Goal: Transaction & Acquisition: Purchase product/service

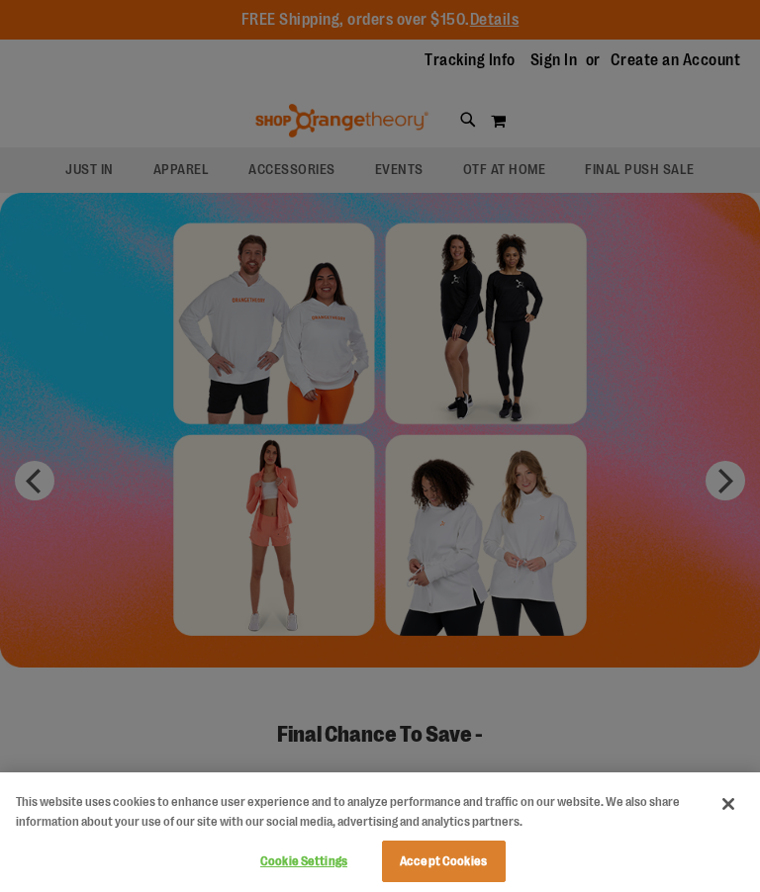
click at [447, 844] on button "Accept Cookies" at bounding box center [444, 862] width 124 height 42
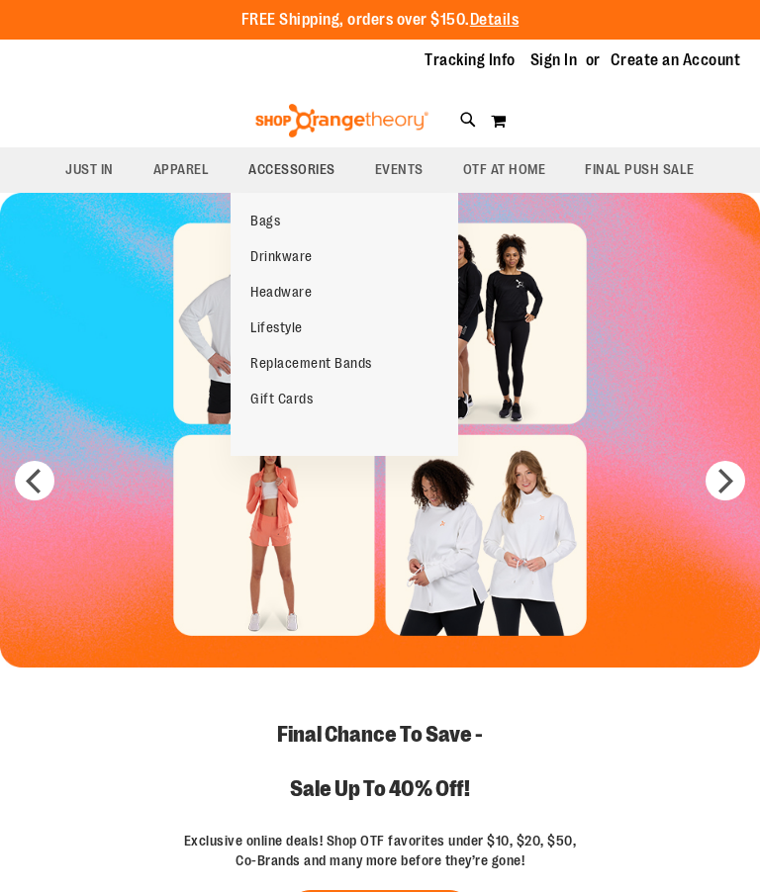
click at [283, 290] on span "Headware" at bounding box center [280, 294] width 61 height 21
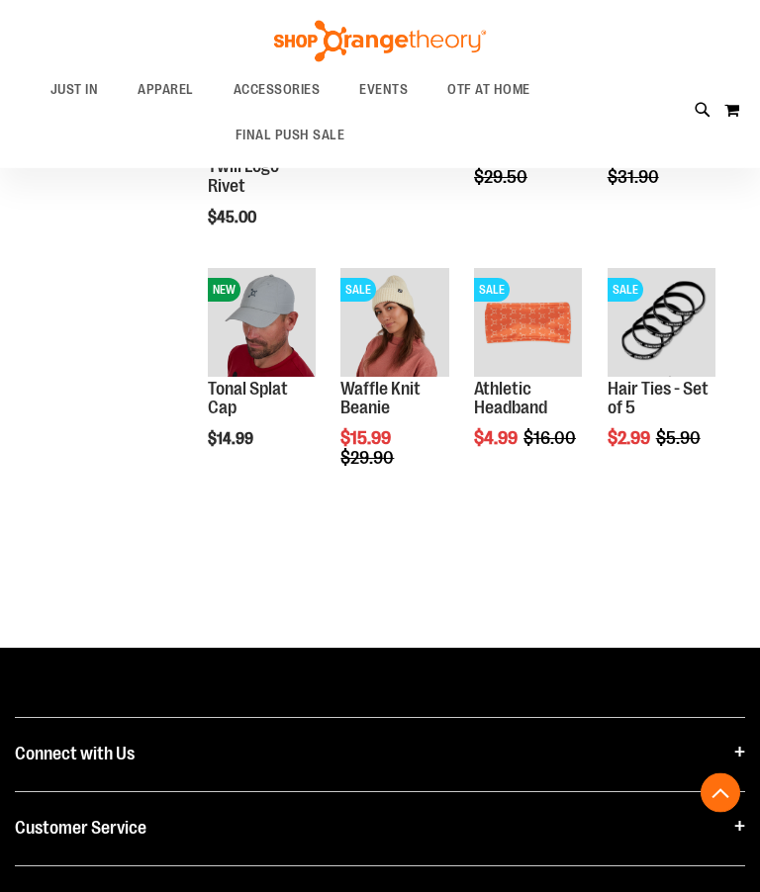
scroll to position [654, 0]
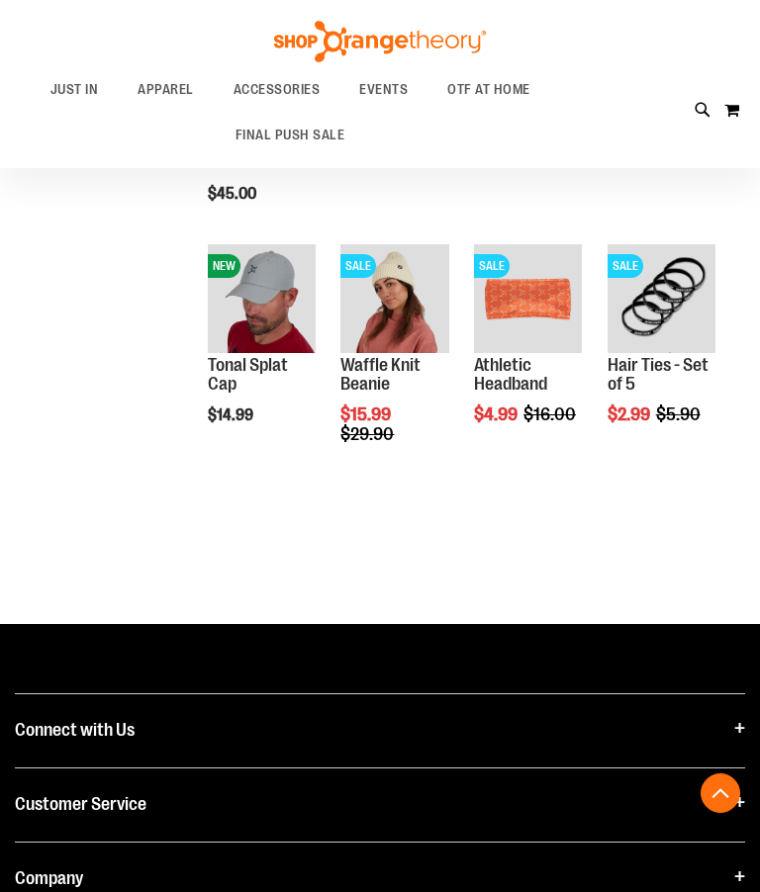
click at [544, 537] on div "Show ** ** ** per page" at bounding box center [458, 535] width 533 height 20
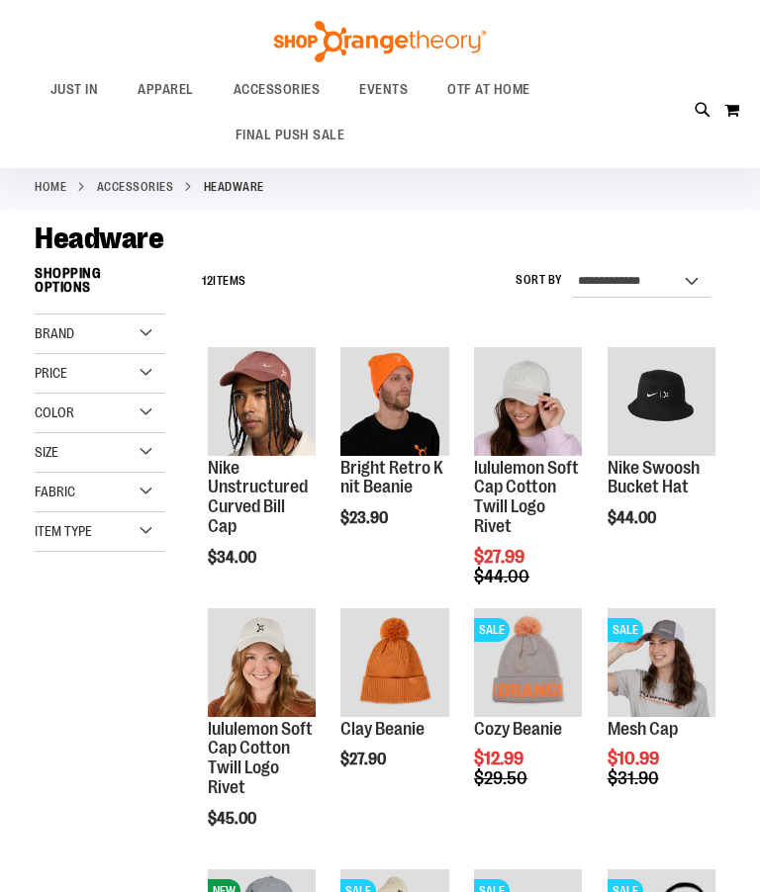
scroll to position [0, 0]
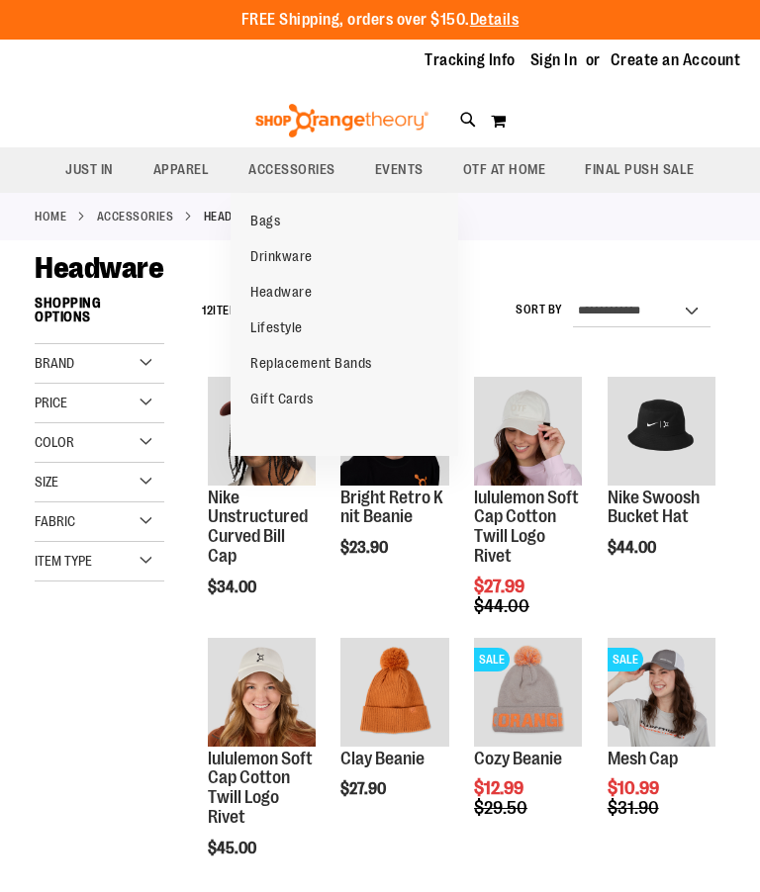
click at [330, 358] on span "Replacement Bands" at bounding box center [311, 365] width 122 height 21
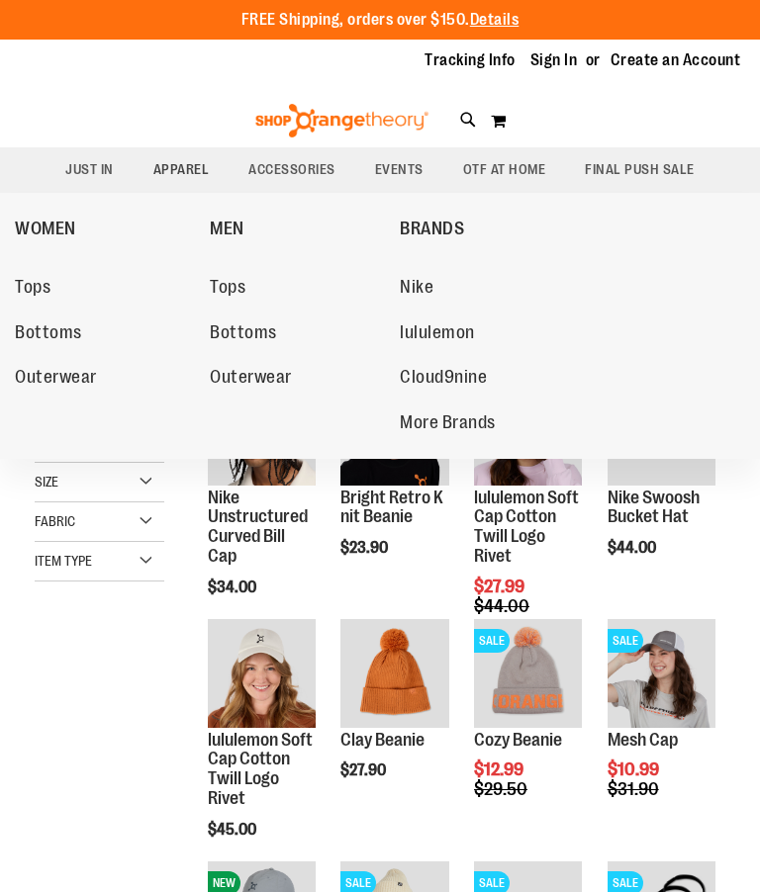
click at [34, 278] on span "Tops" at bounding box center [33, 289] width 36 height 25
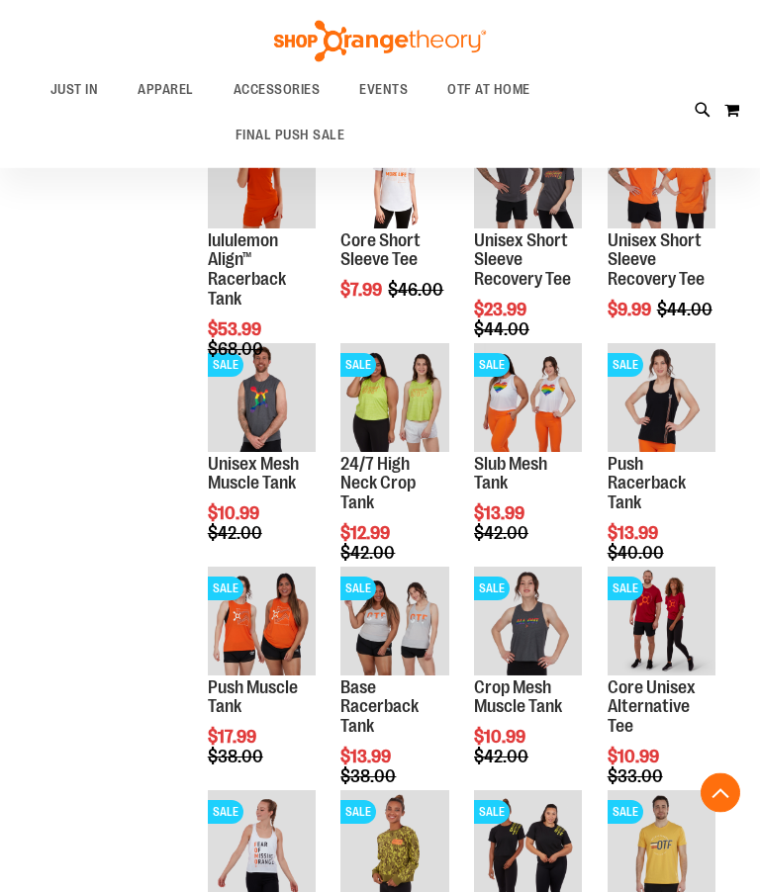
scroll to position [13, 0]
